Goal: Obtain resource: Download file/media

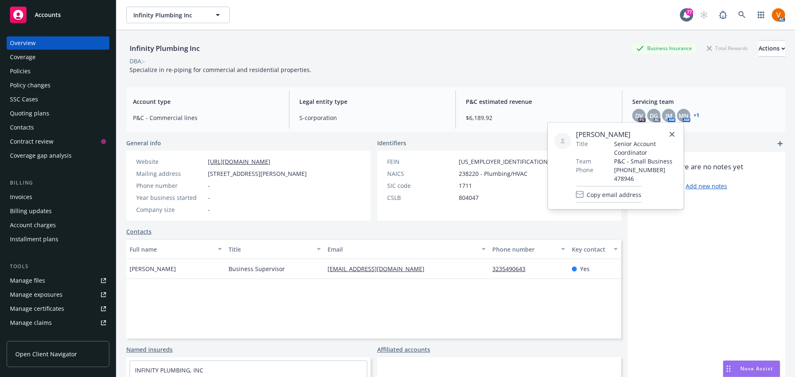
click at [745, 17] on link at bounding box center [742, 15] width 17 height 17
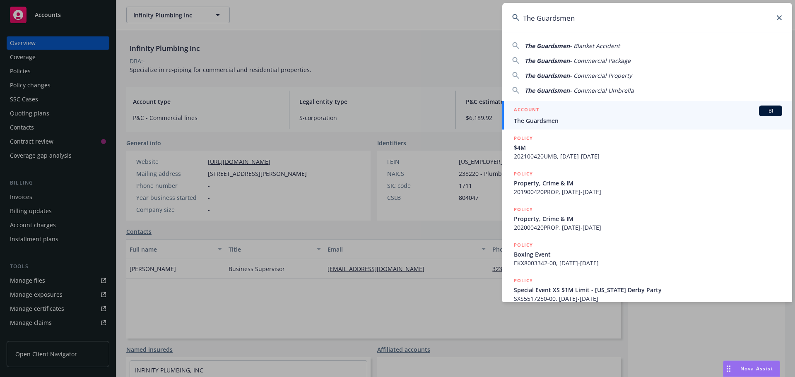
type input "The Guardsmen"
click at [550, 120] on span "The Guardsmen" at bounding box center [648, 120] width 268 height 9
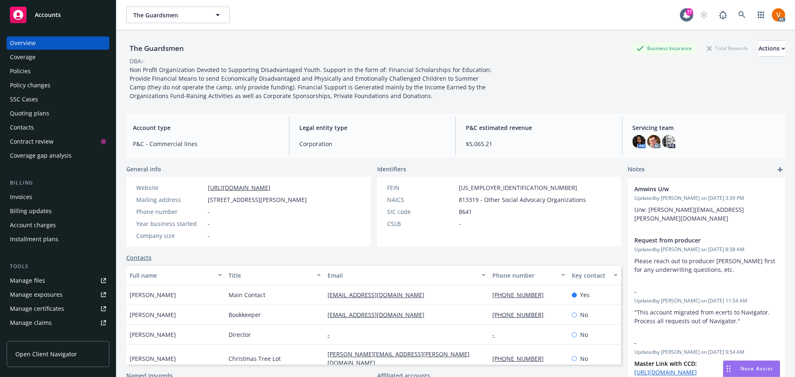
click at [55, 66] on div "Policies" at bounding box center [58, 71] width 96 height 13
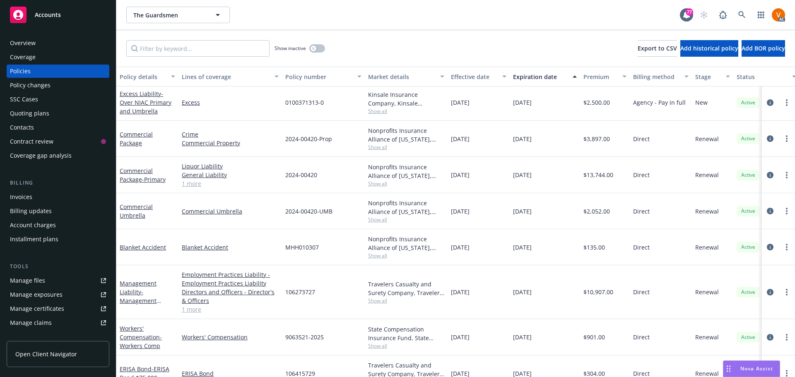
scroll to position [2, 0]
click at [746, 9] on link at bounding box center [742, 15] width 17 height 17
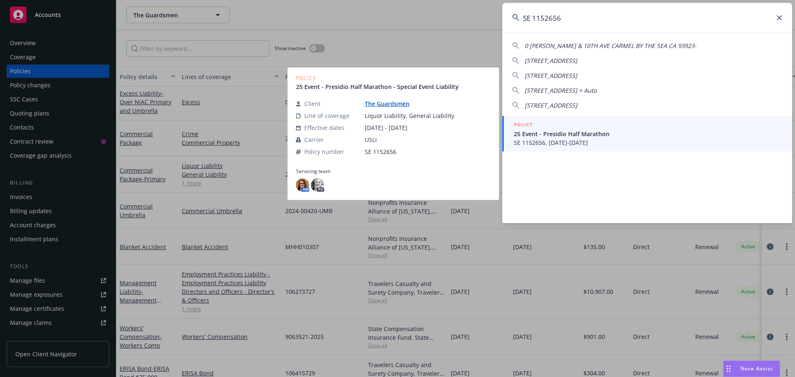
type input "SE 1152656"
click at [599, 141] on span "SE 1152656, [DATE]-[DATE]" at bounding box center [648, 142] width 268 height 9
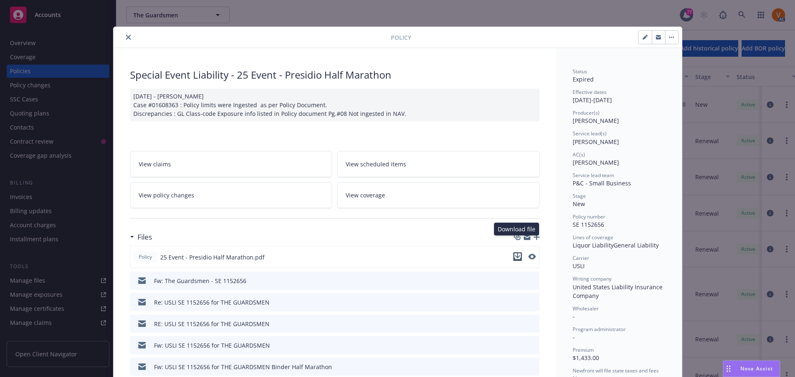
click at [517, 254] on icon "download file" at bounding box center [518, 257] width 7 height 7
click at [120, 31] on div "Policy" at bounding box center [398, 37] width 569 height 21
click at [126, 35] on icon "close" at bounding box center [128, 37] width 5 height 5
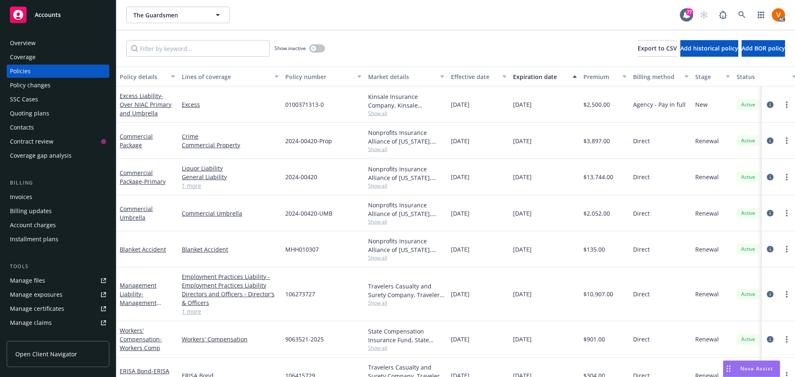
click at [379, 218] on span "Show all" at bounding box center [406, 221] width 76 height 7
